Goal: Task Accomplishment & Management: Manage account settings

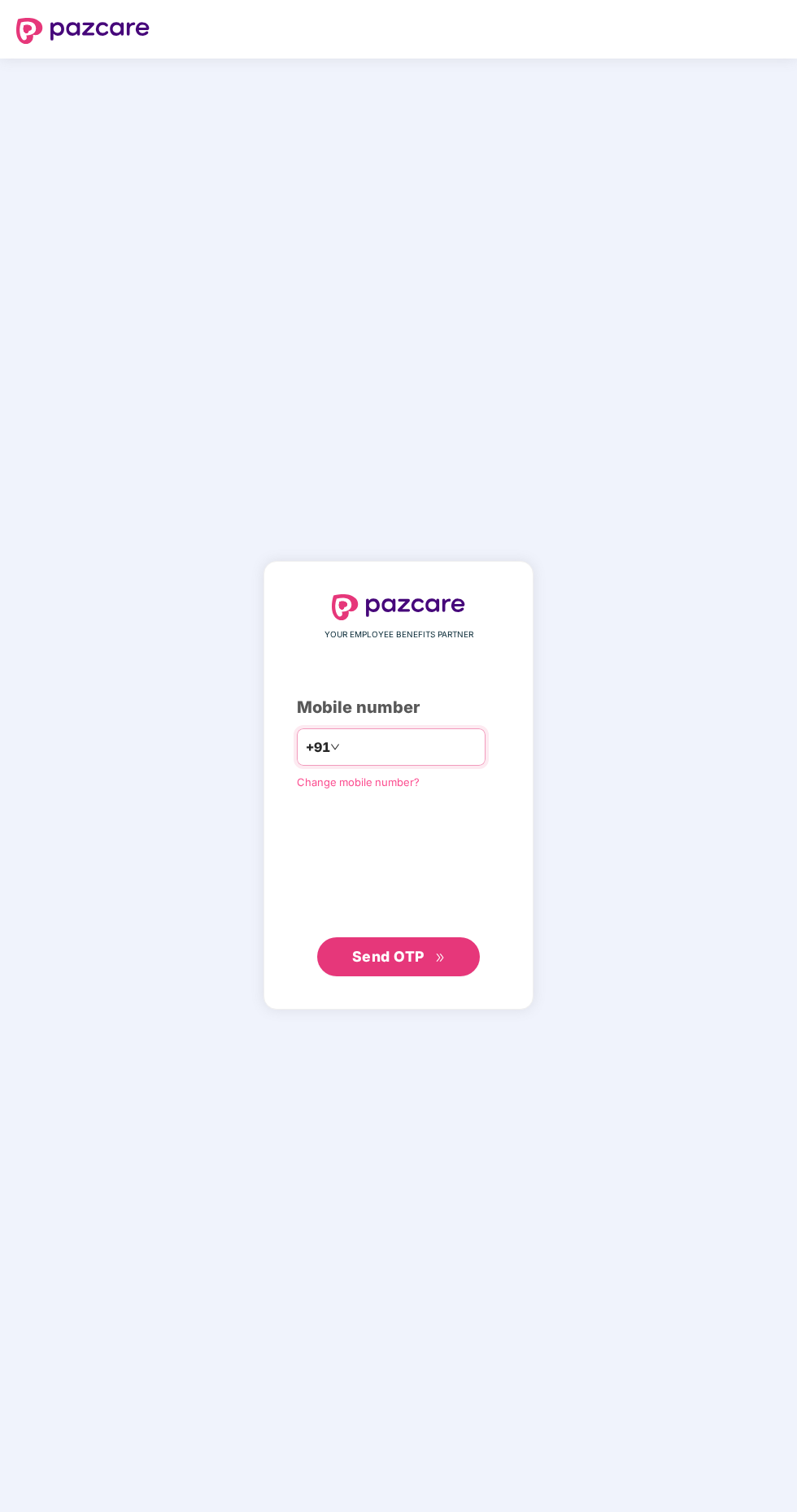
click at [406, 760] on input "number" at bounding box center [410, 747] width 134 height 26
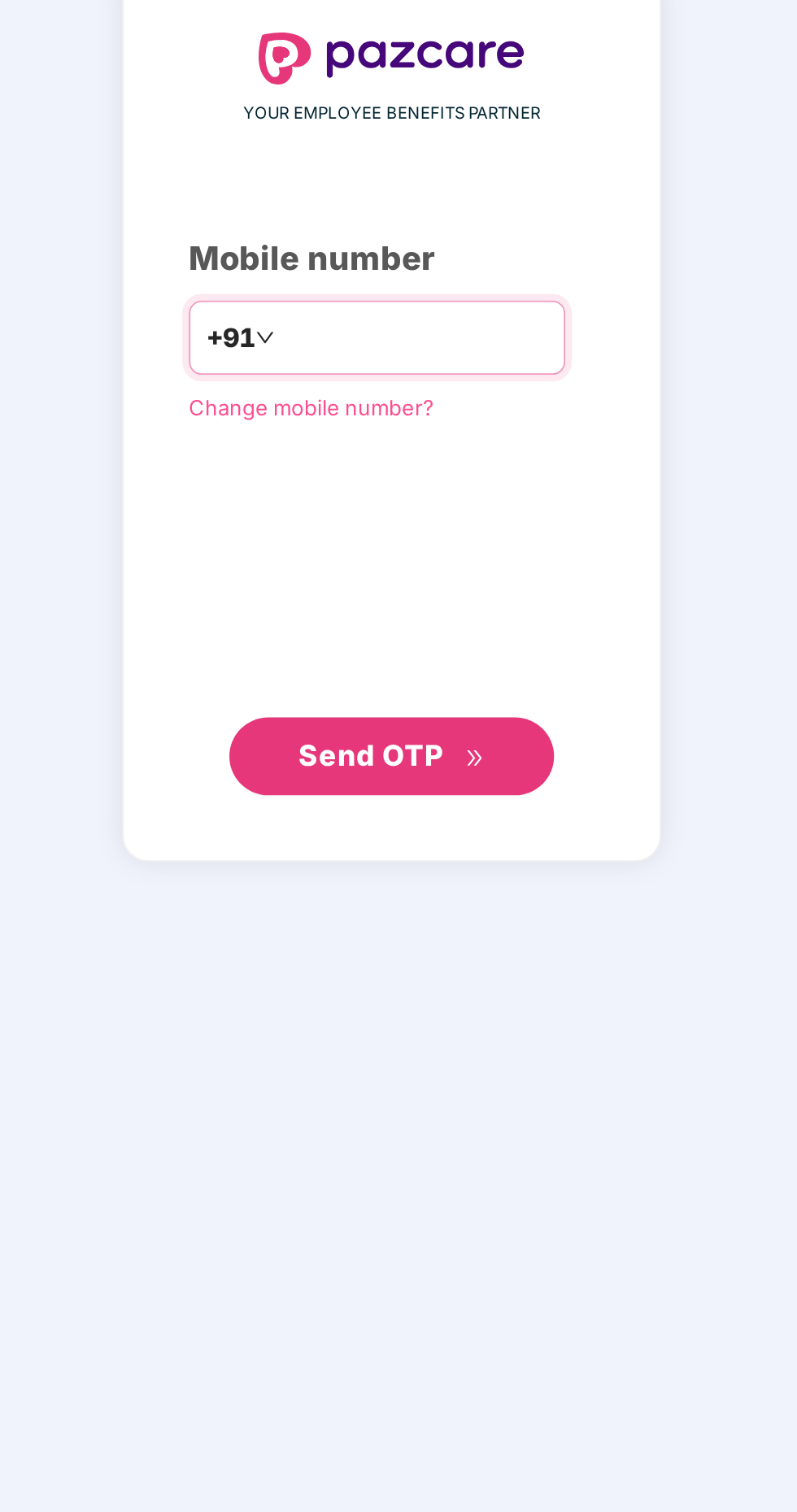
type input "**********"
click at [428, 968] on span "Send OTP" at bounding box center [398, 957] width 93 height 22
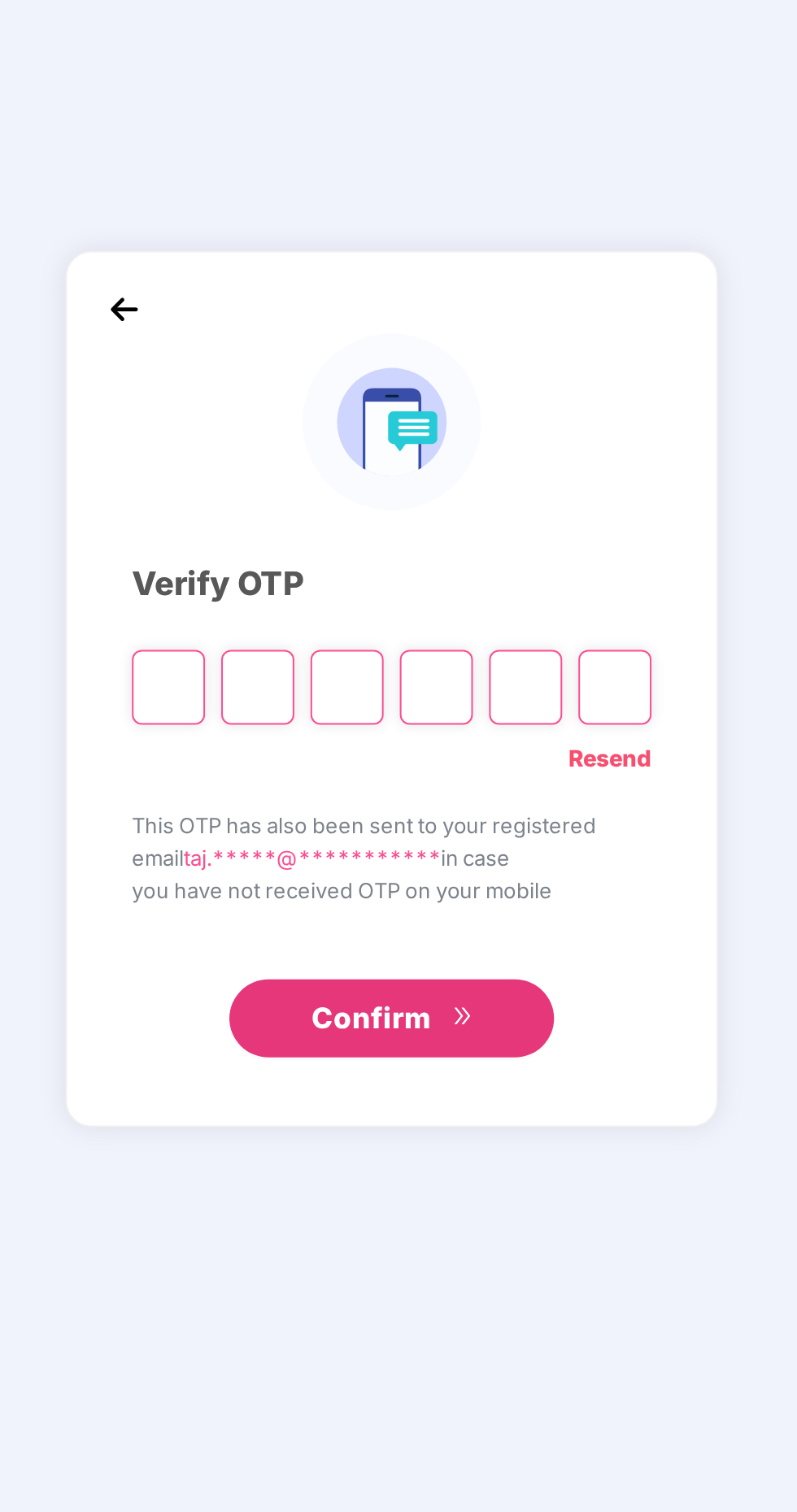
scroll to position [4, 0]
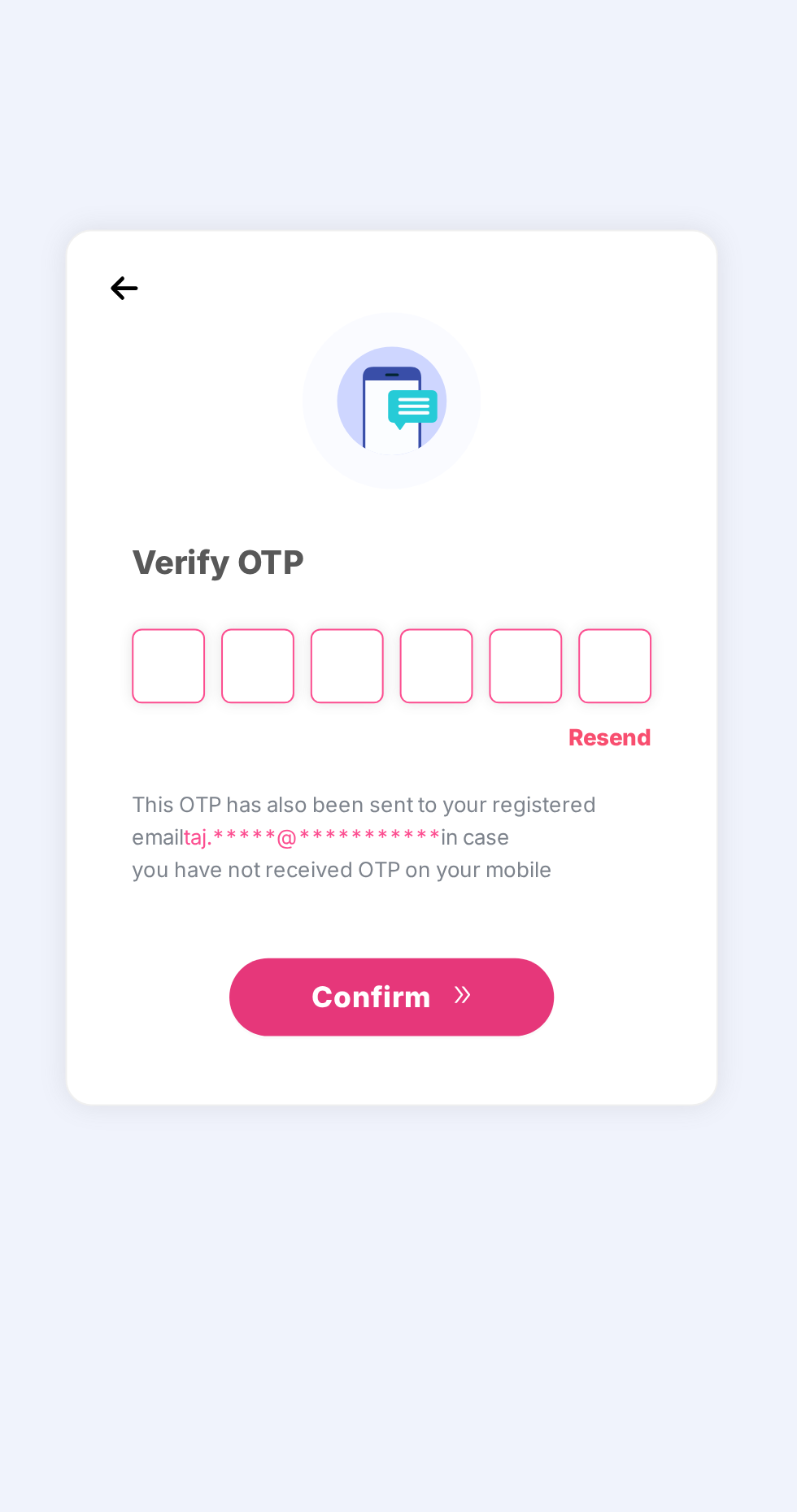
paste input "*"
type input "*"
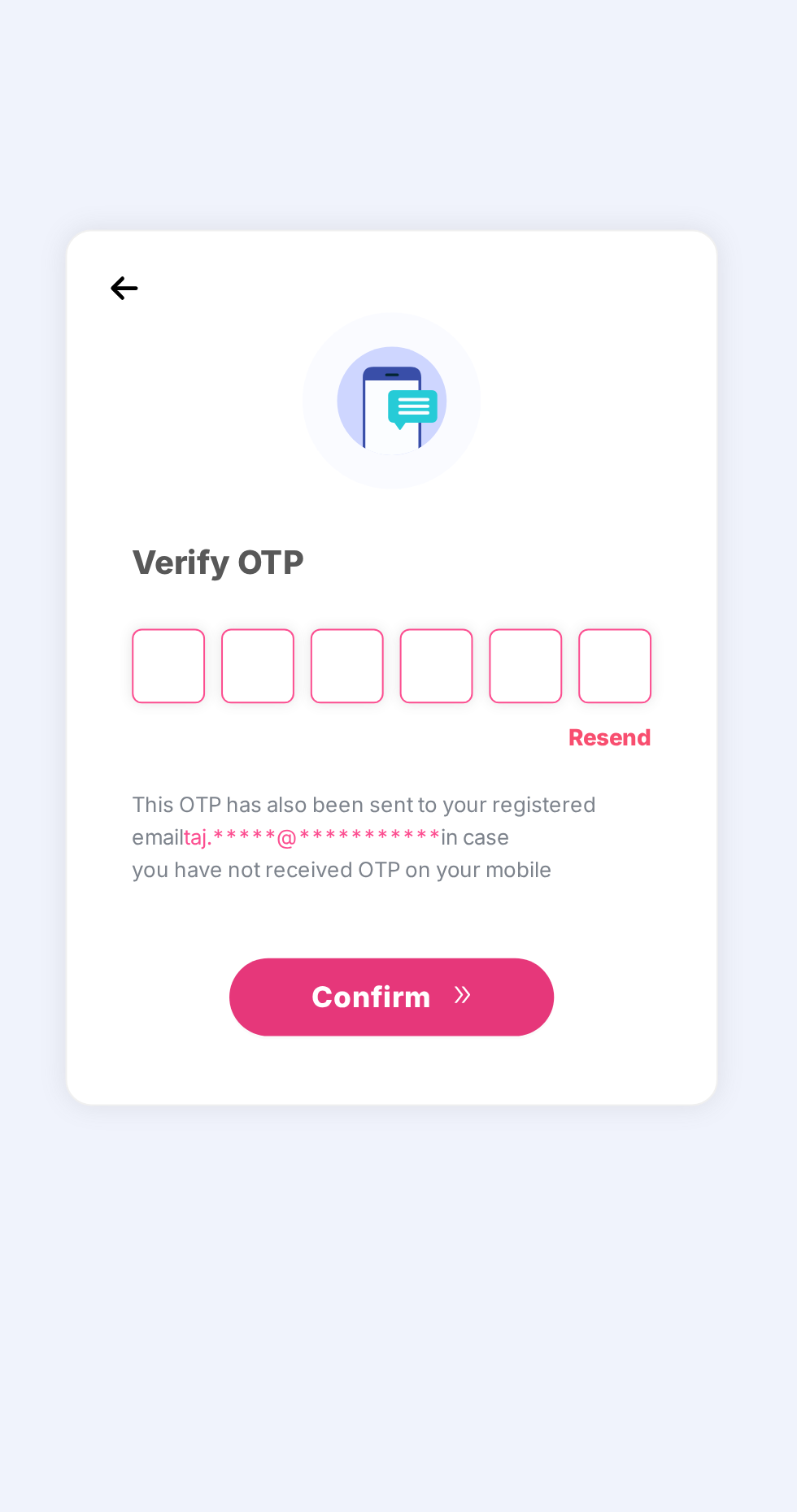
type input "*"
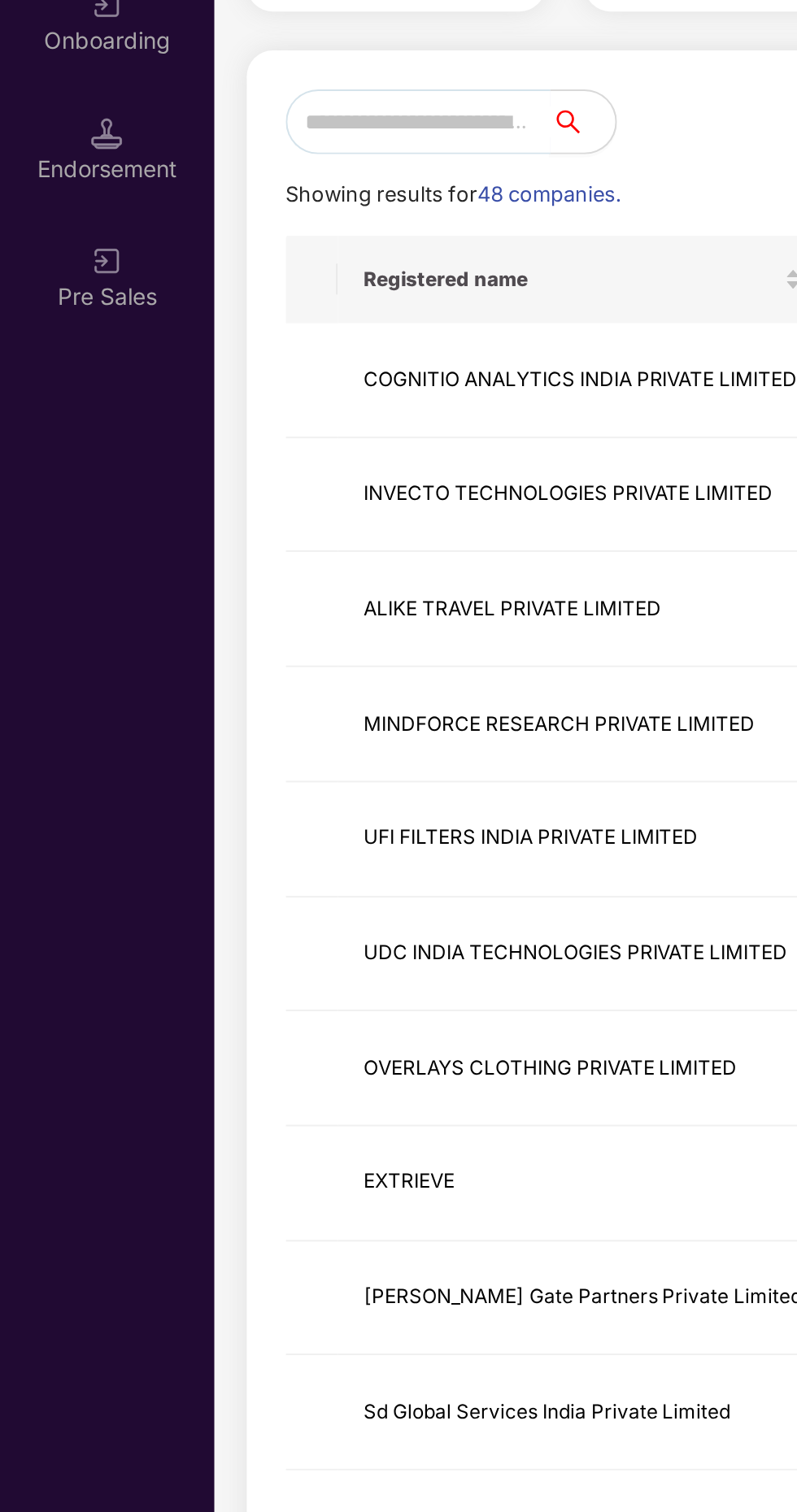
click at [229, 262] on input "text" at bounding box center [209, 262] width 133 height 33
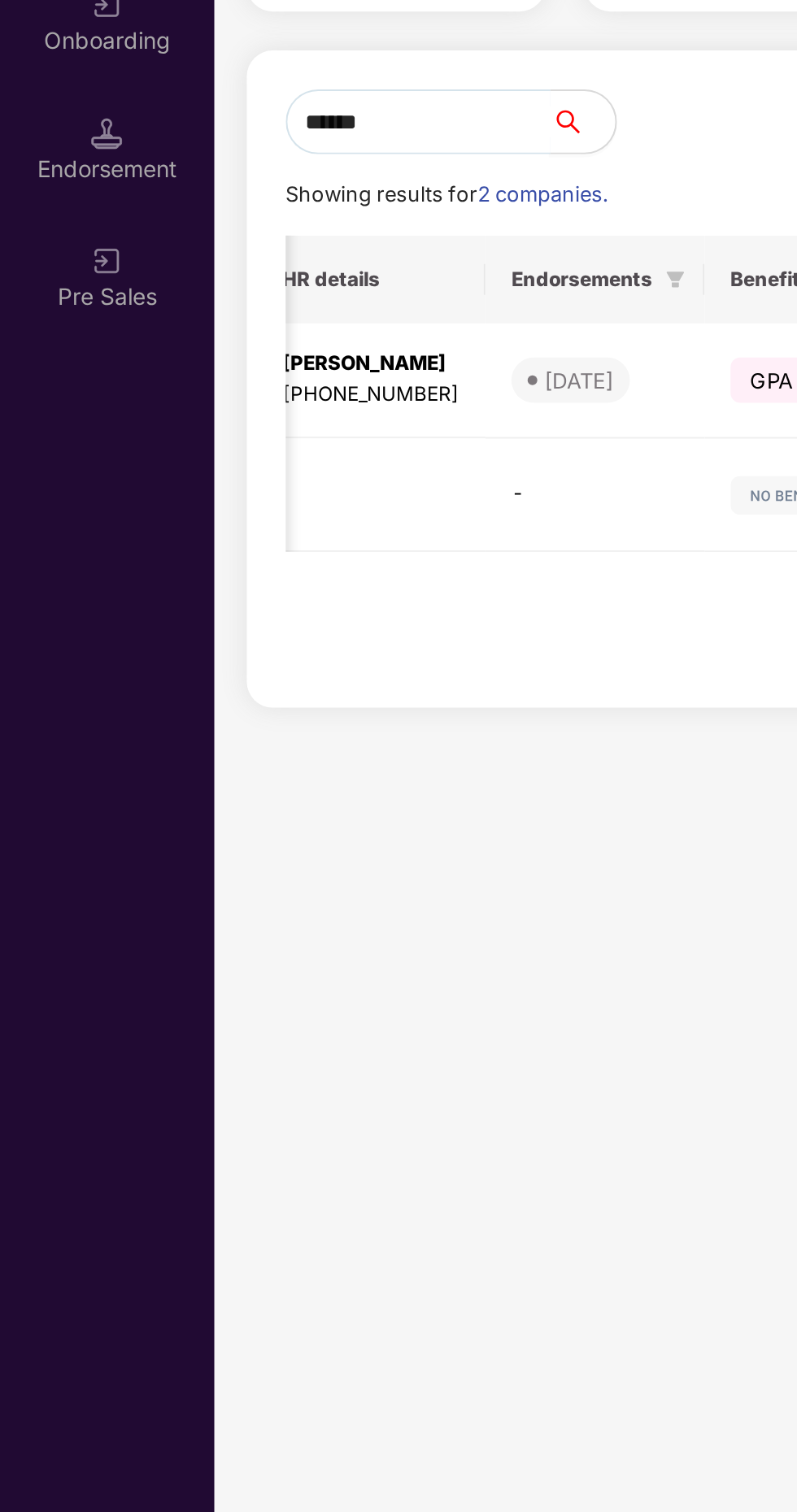
scroll to position [0, 614]
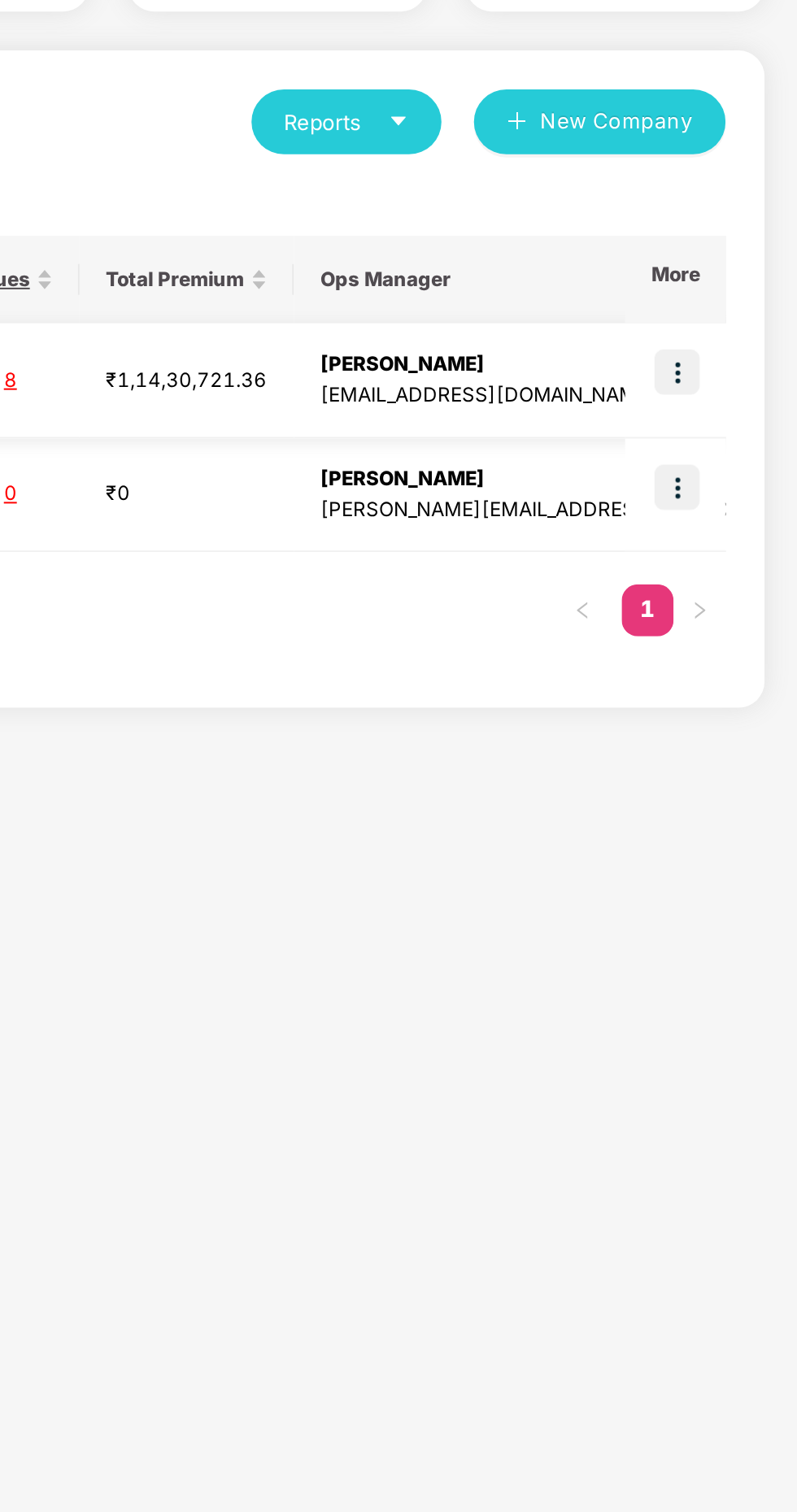
type input "******"
click at [742, 381] on img at bounding box center [736, 387] width 22 height 22
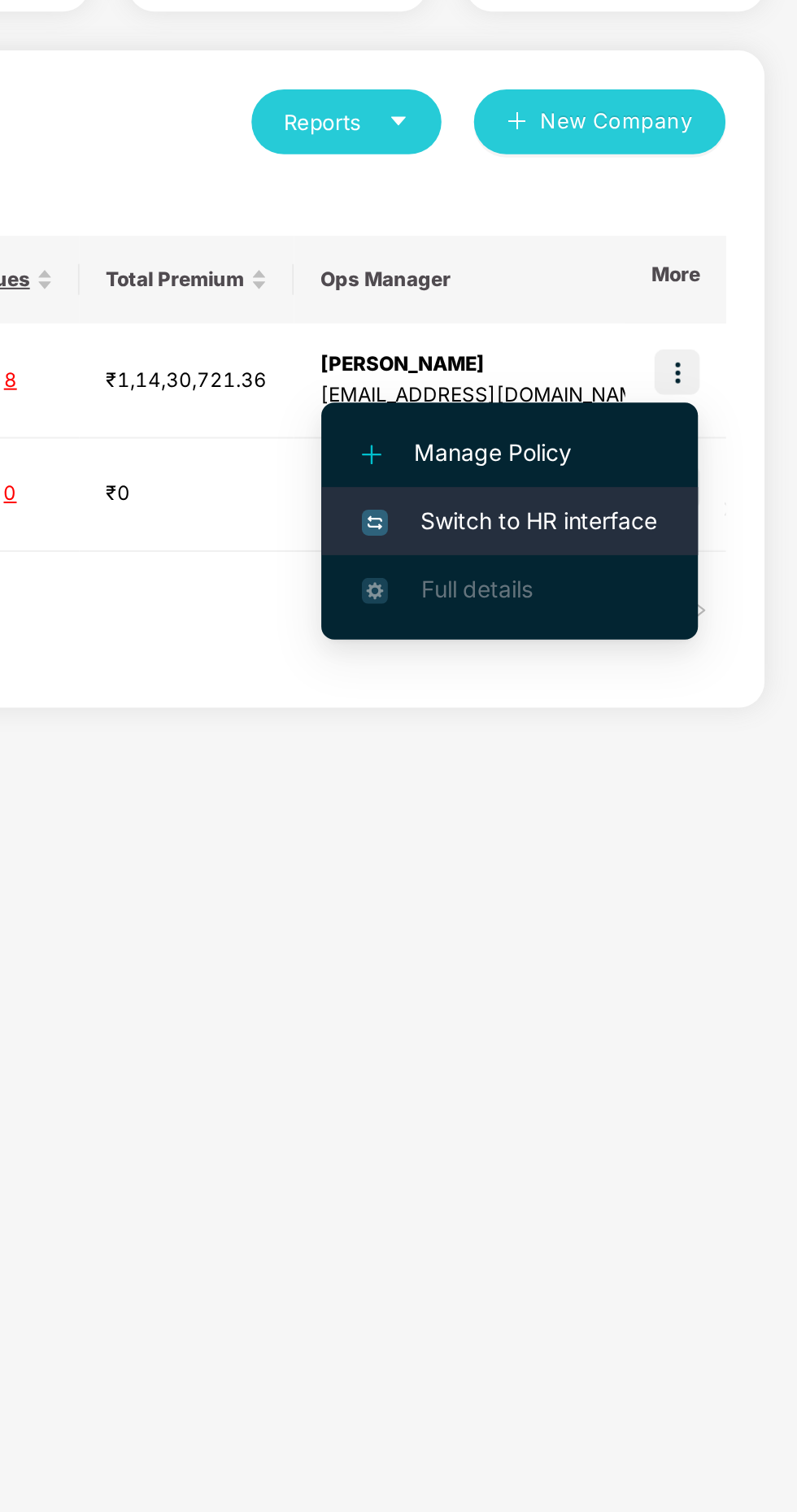
click at [678, 466] on span "Switch to HR interface" at bounding box center [653, 461] width 148 height 17
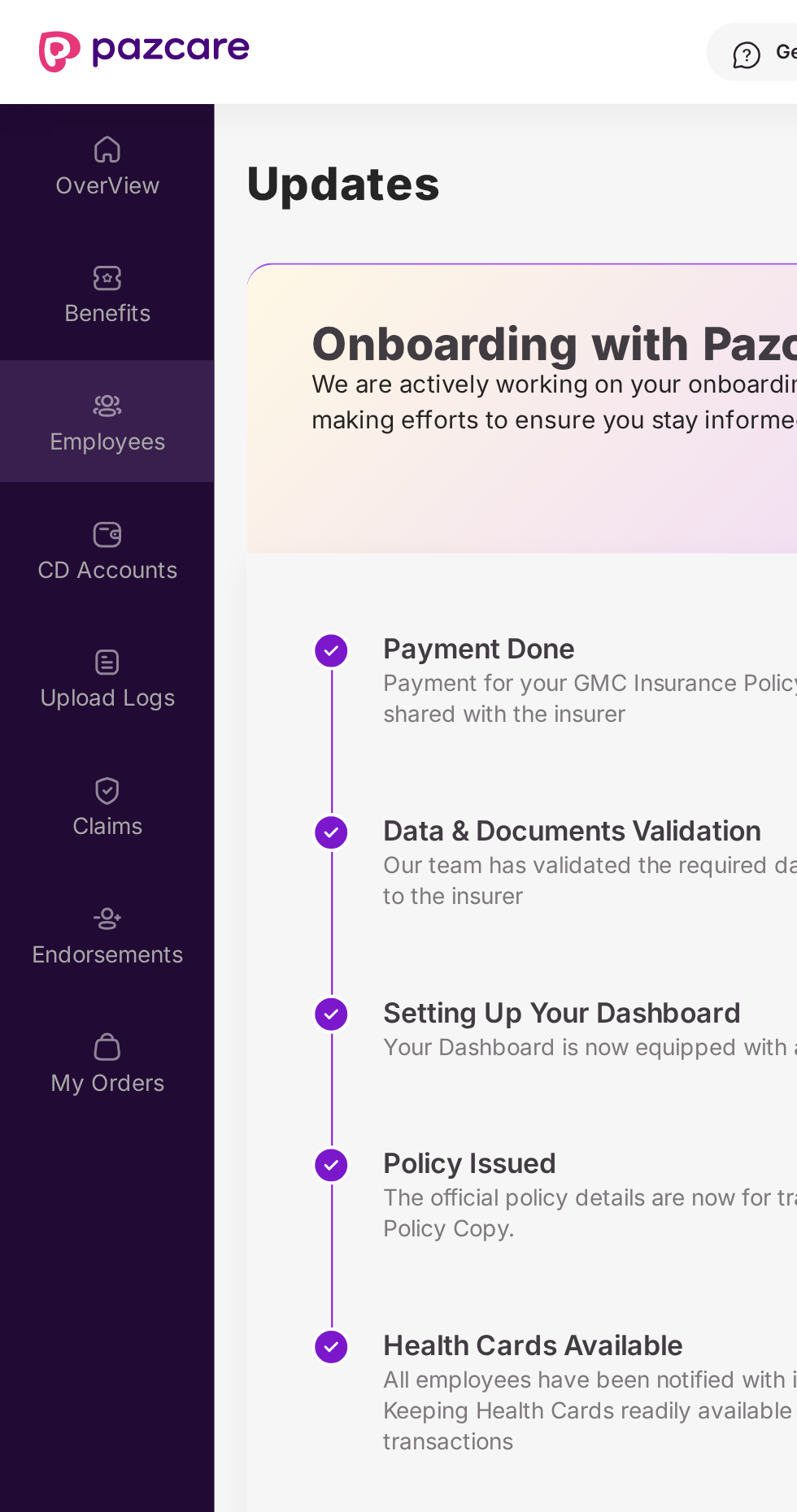
click at [56, 208] on img at bounding box center [53, 203] width 16 height 16
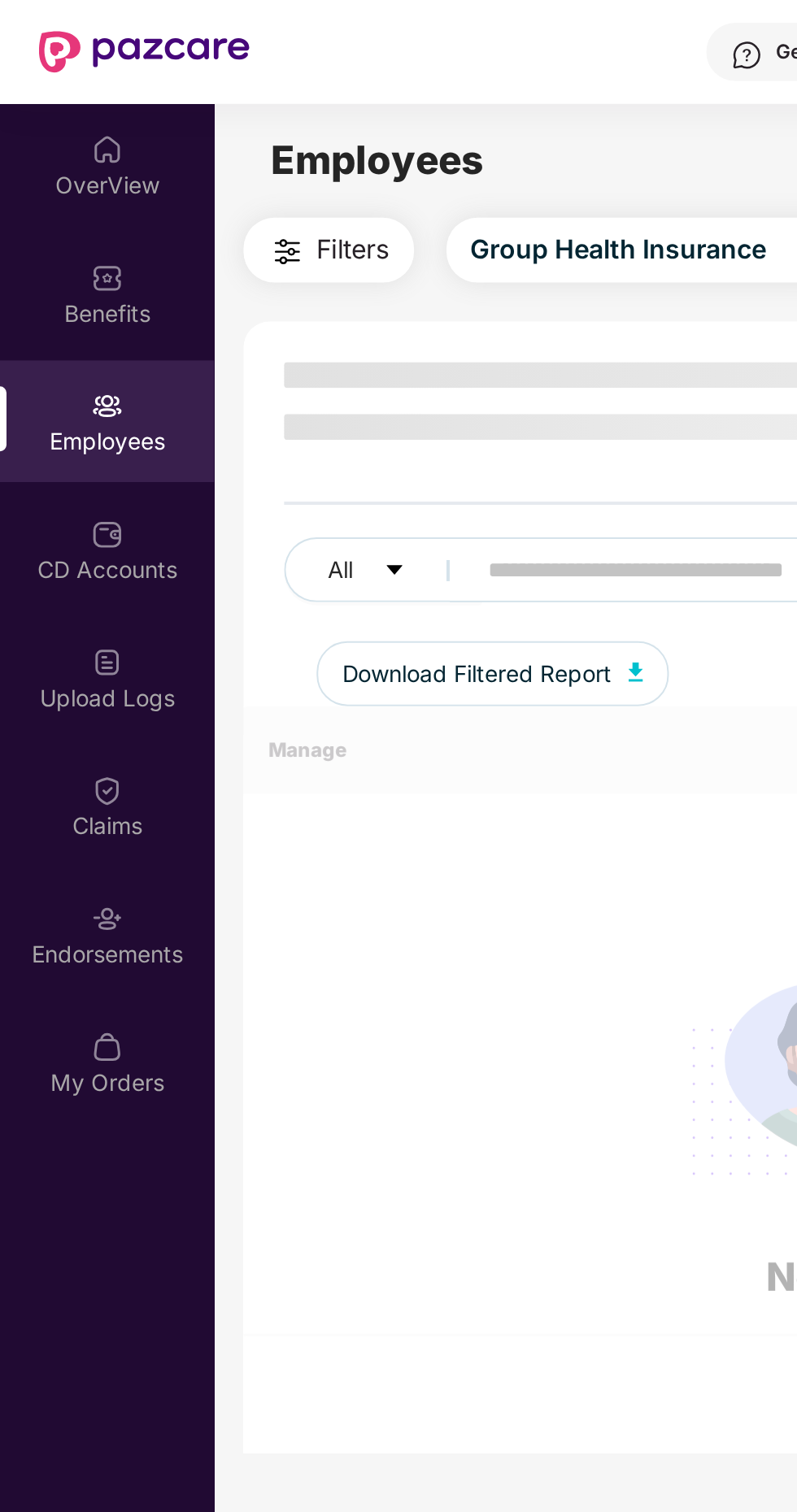
click at [285, 280] on input "text" at bounding box center [391, 285] width 292 height 24
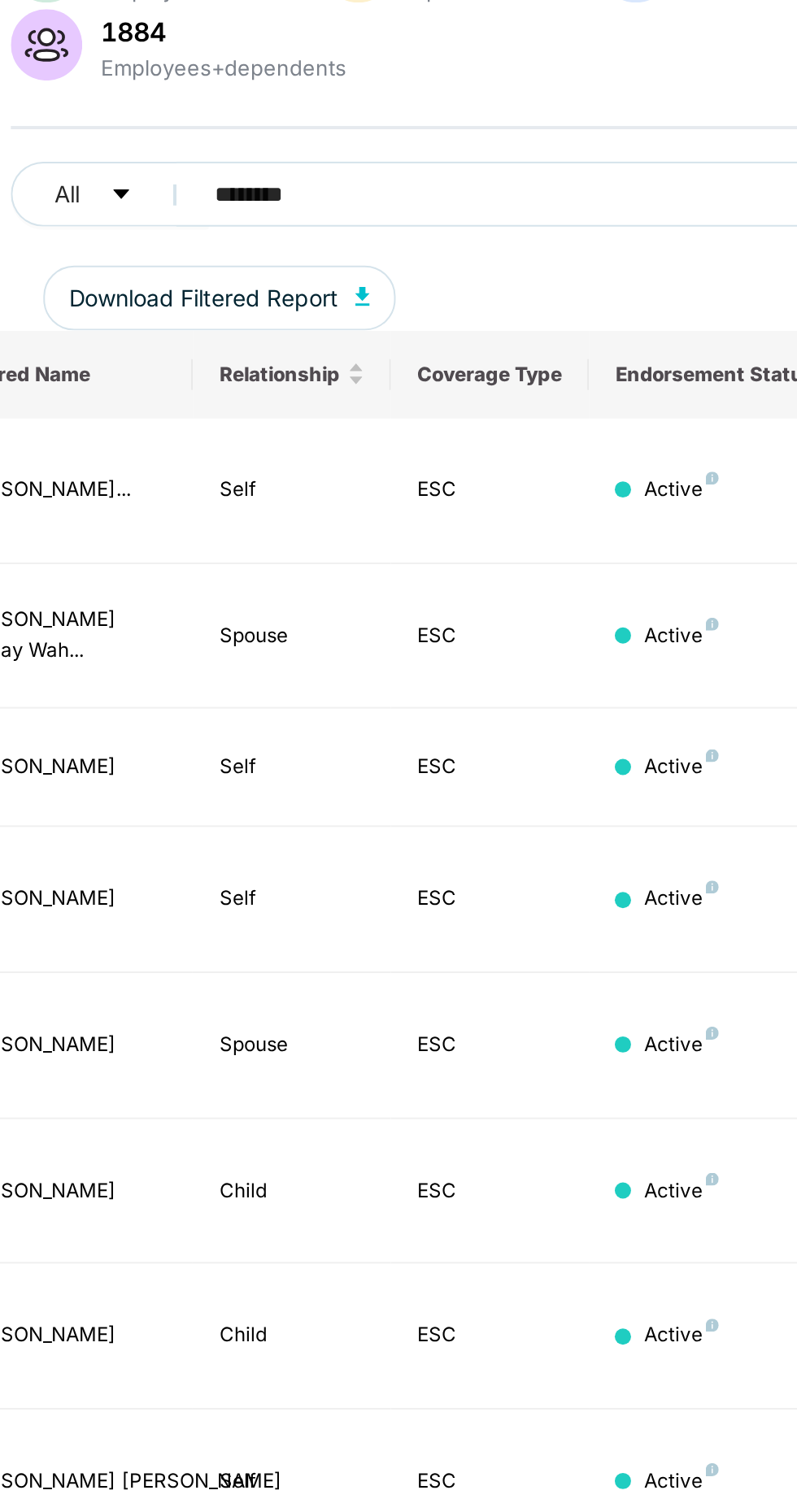
scroll to position [0, 397]
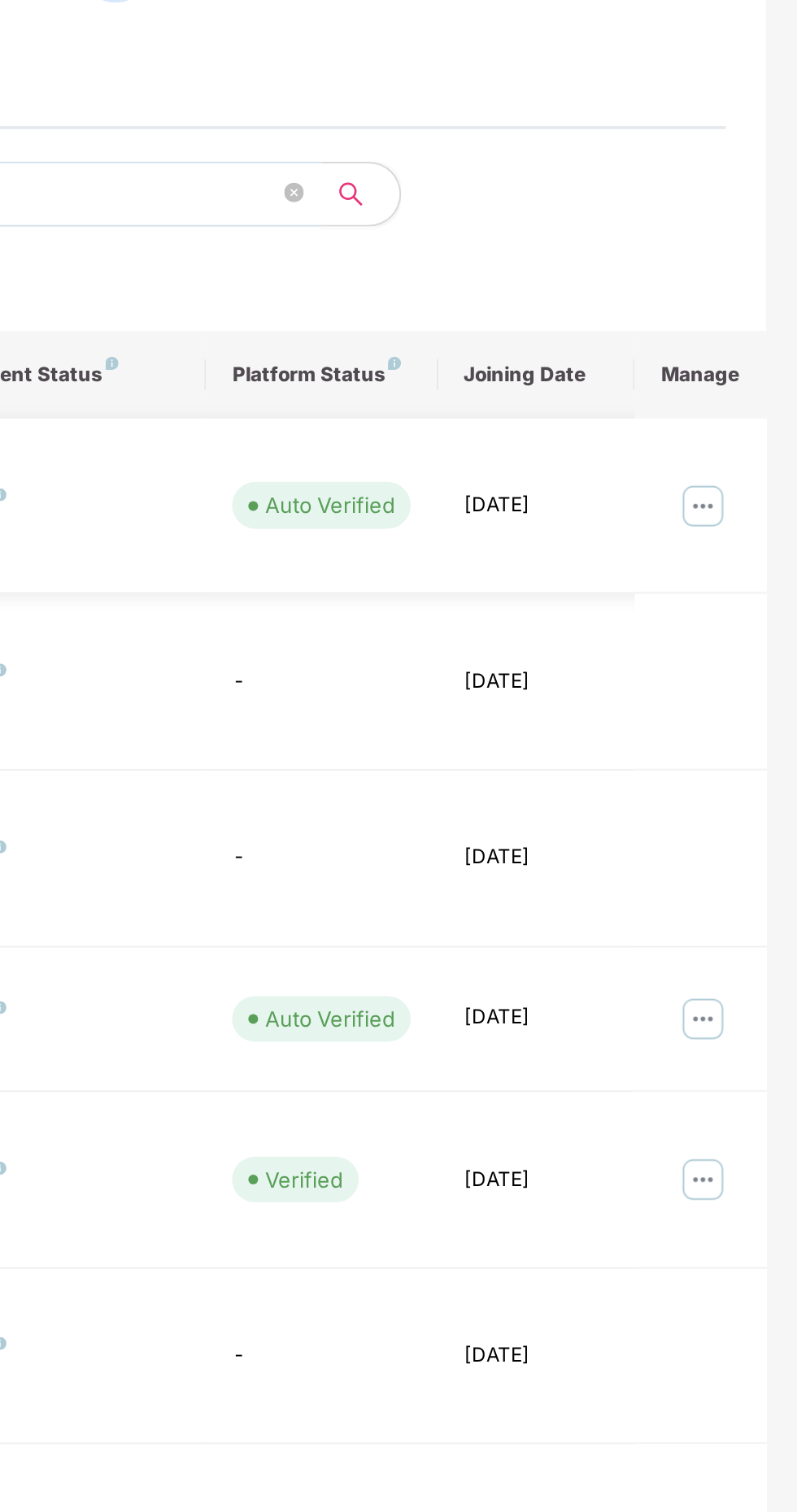
type input "********"
click at [745, 406] on img at bounding box center [749, 417] width 26 height 26
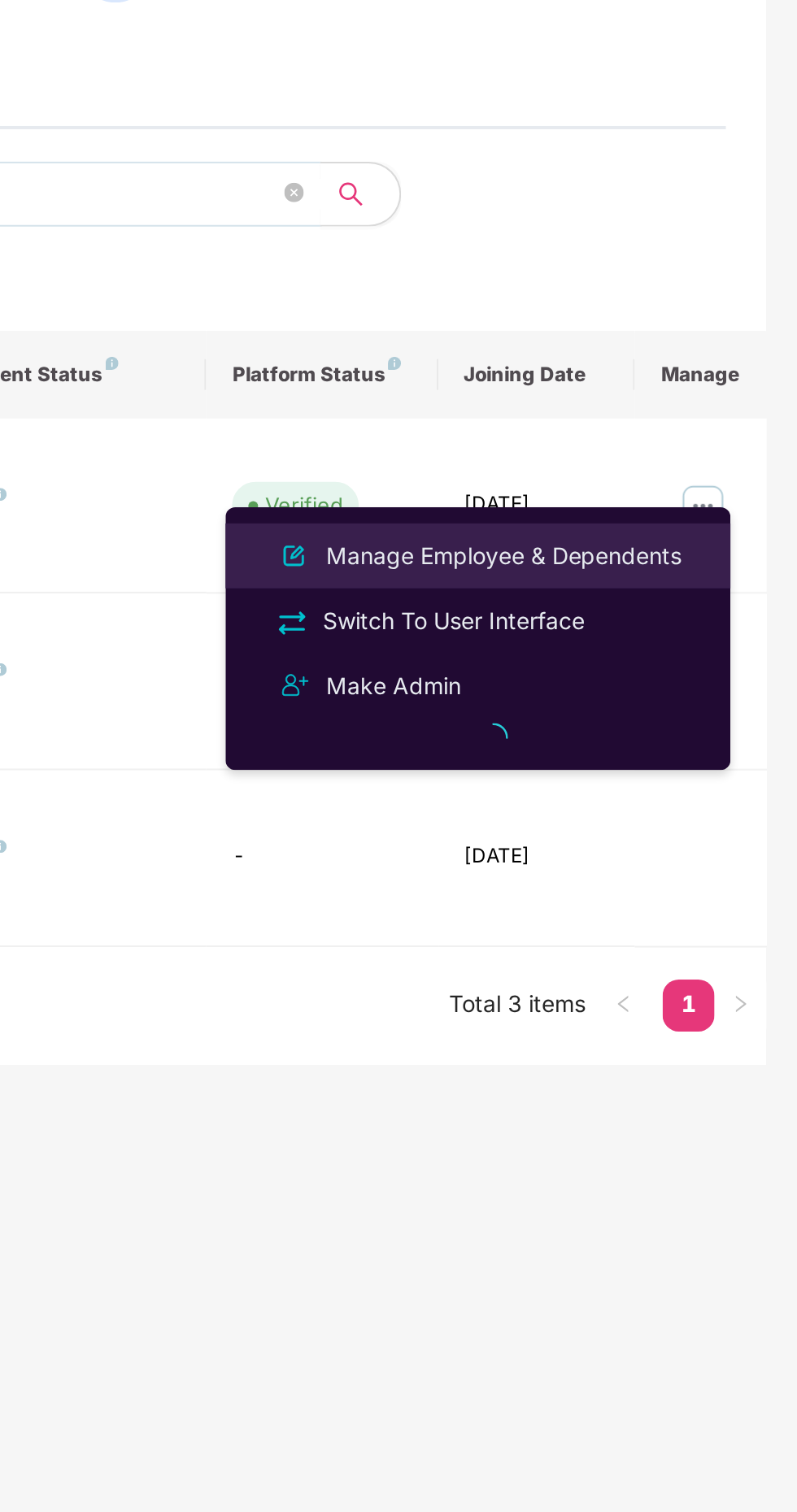
click at [659, 440] on div "Manage Employee & Dependents" at bounding box center [650, 442] width 184 height 17
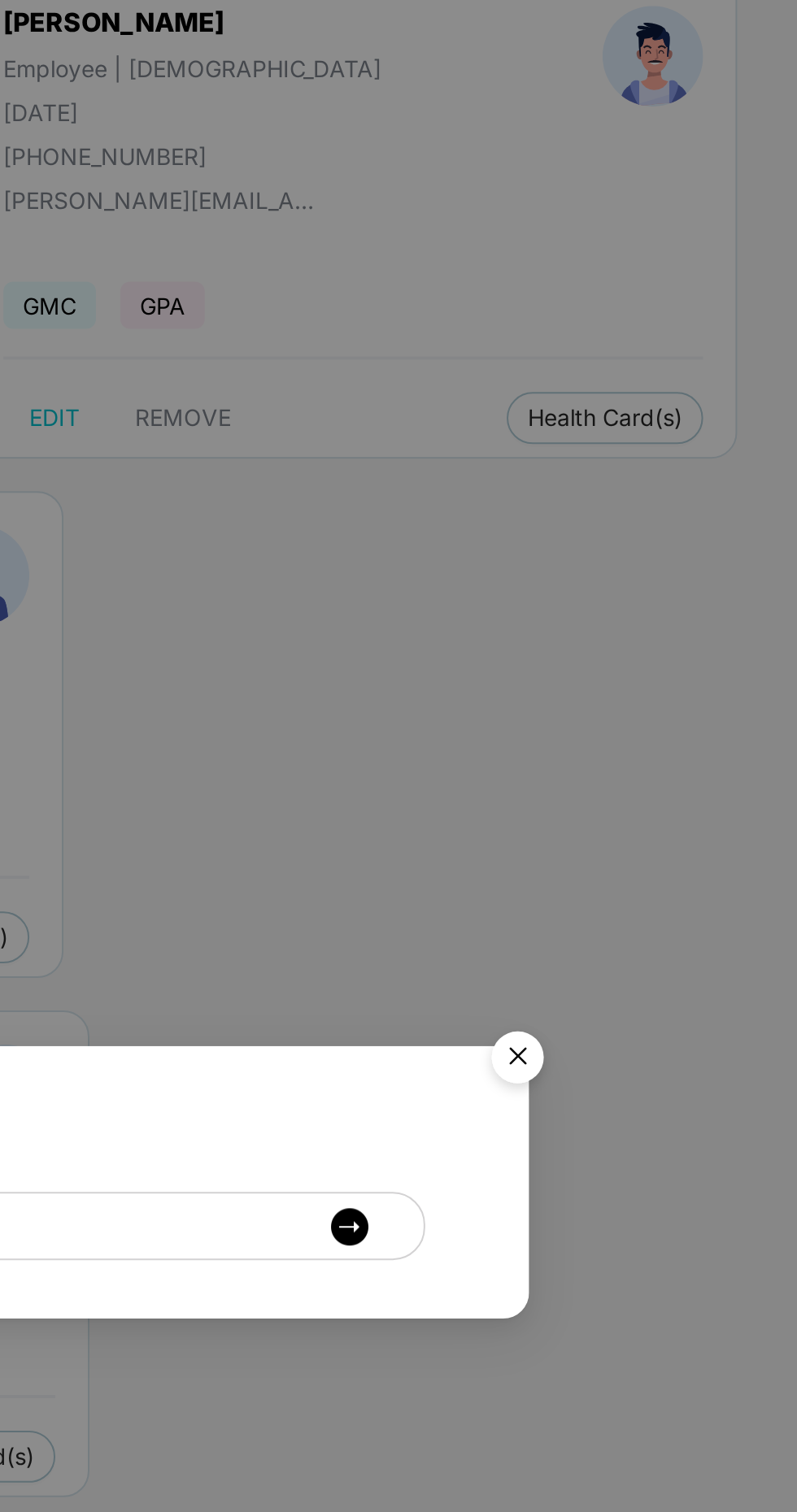
click at [655, 695] on img "Close" at bounding box center [656, 696] width 46 height 46
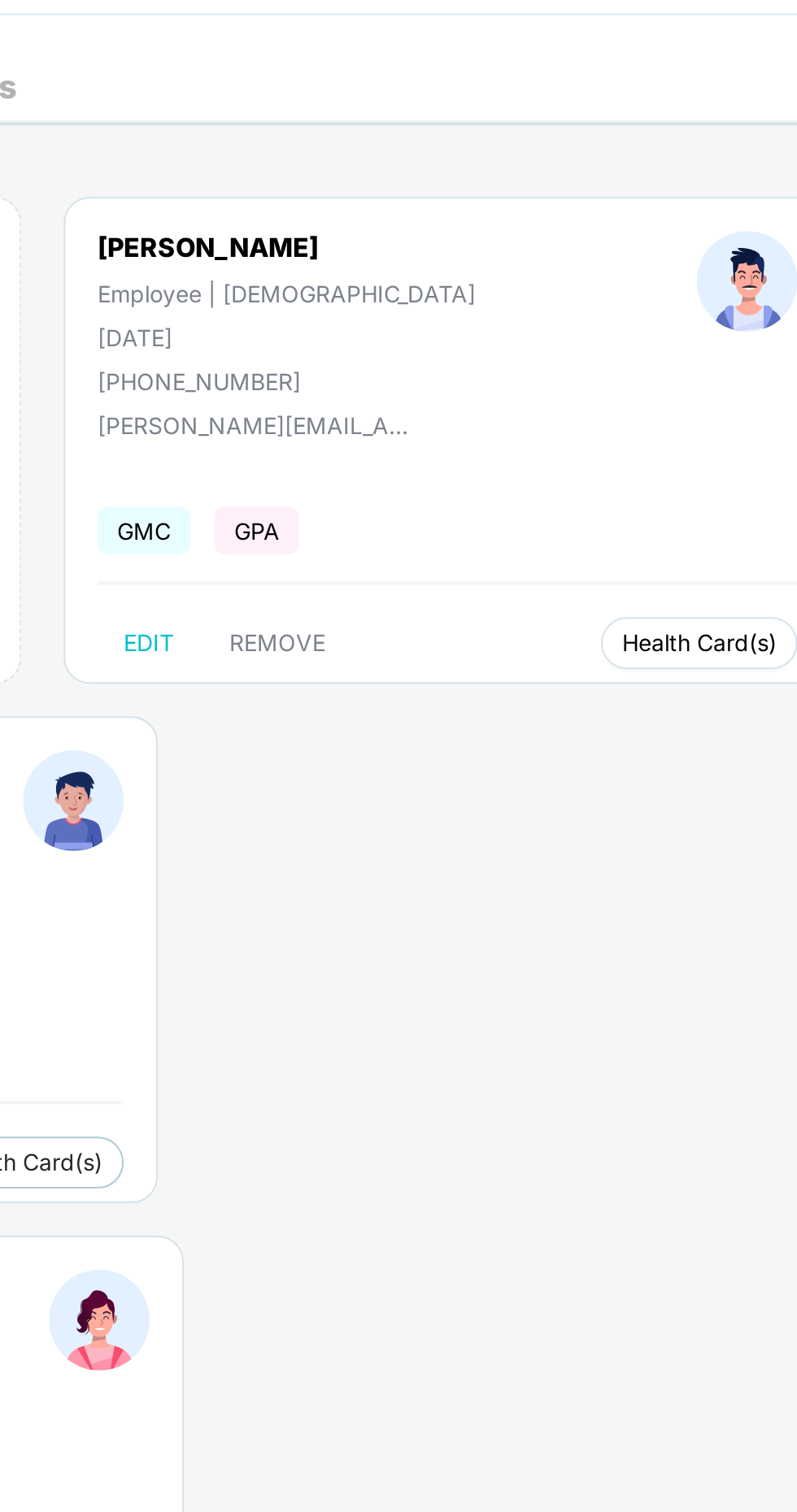
click at [662, 372] on span "Health Card(s)" at bounding box center [701, 373] width 78 height 8
click at [668, 413] on span "Health Insurance(ESC)" at bounding box center [640, 405] width 143 height 17
